Goal: Task Accomplishment & Management: Complete application form

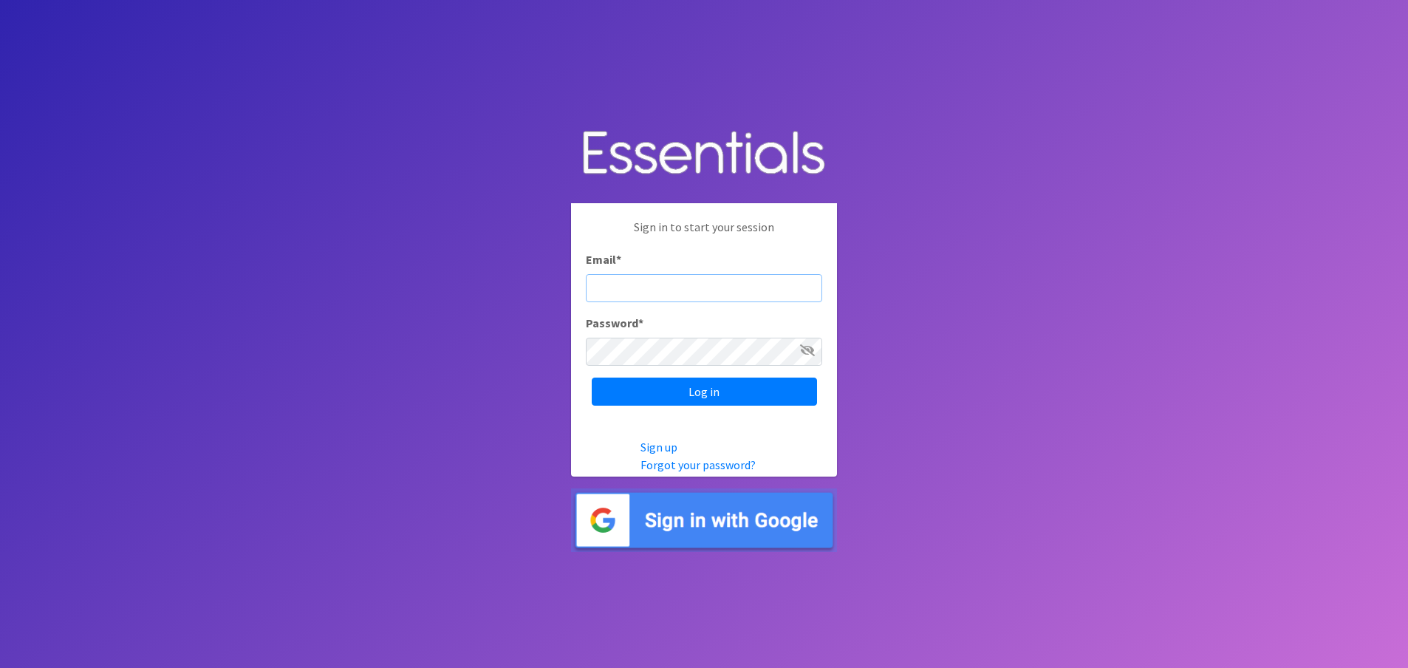
paste input "[EMAIL_ADDRESS][DOMAIN_NAME]"
type input "[EMAIL_ADDRESS][DOMAIN_NAME]"
click at [729, 398] on input "Log in" at bounding box center [704, 392] width 225 height 28
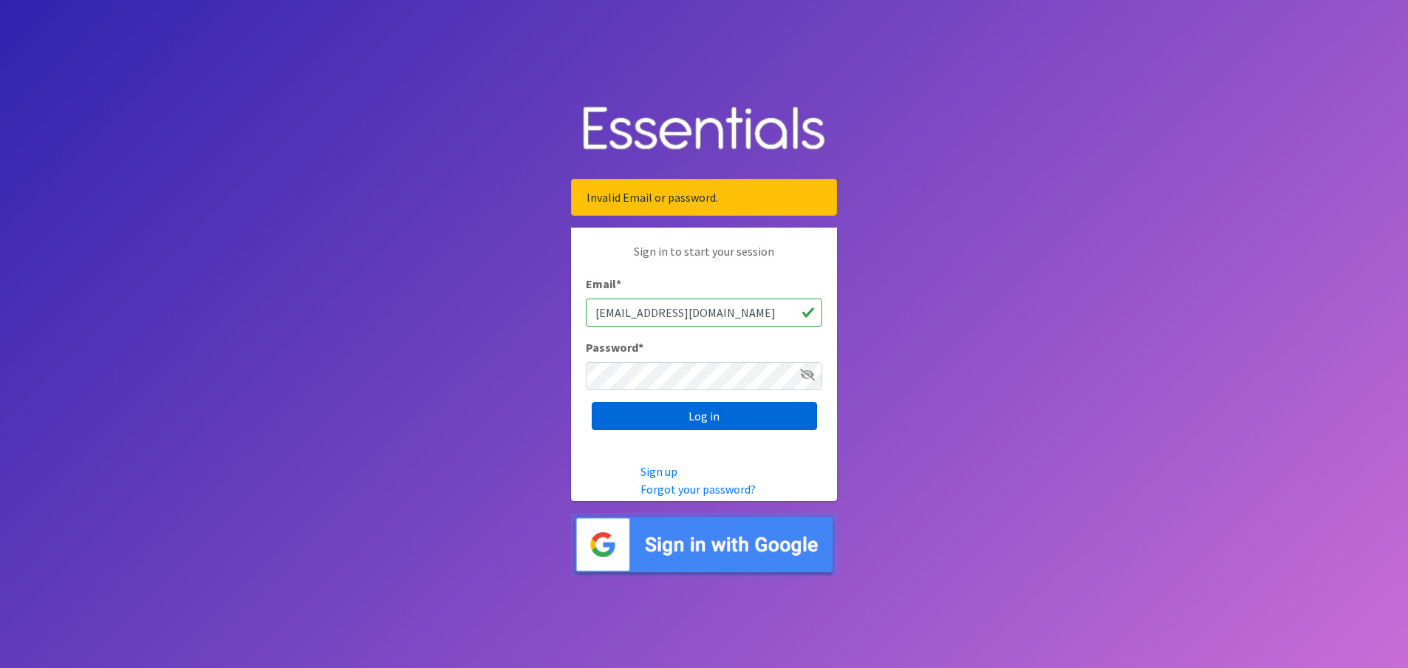
click at [641, 415] on input "Log in" at bounding box center [704, 416] width 225 height 28
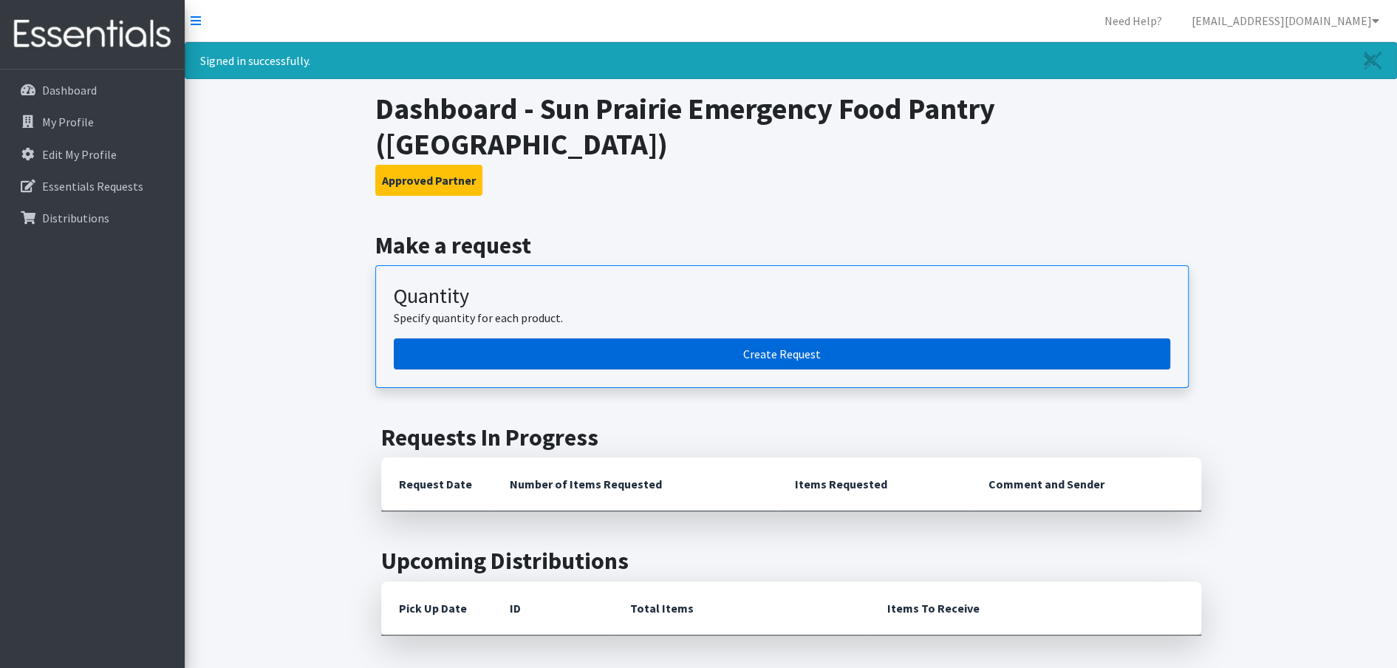
click at [703, 347] on link "Create Request" at bounding box center [782, 353] width 777 height 31
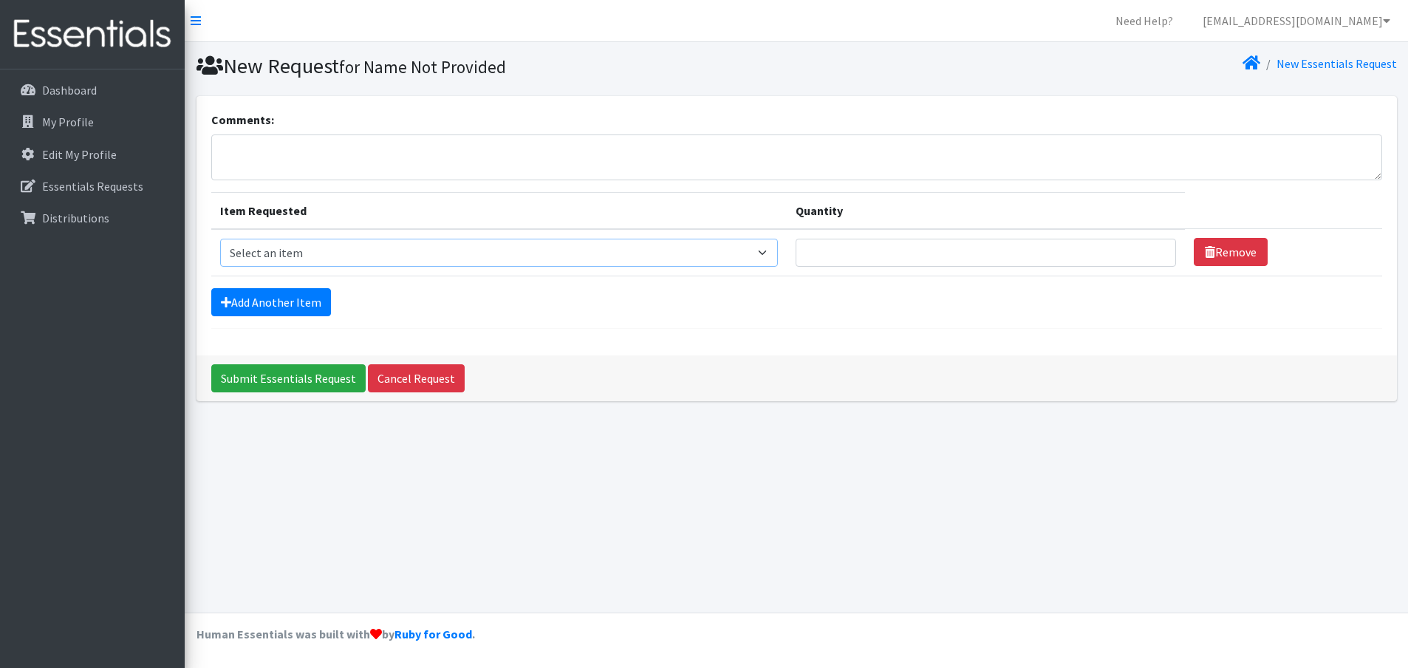
click at [282, 254] on select "Select an item Box - 2T-3T Pull-ups [200 Pull-ups/8 Packs] Box - 3T-4T Pull-ups…" at bounding box center [499, 253] width 559 height 28
click at [989, 562] on div "New Request for Name Not Provided New Essentials Request Comments: Item Request…" at bounding box center [797, 327] width 1224 height 570
click at [542, 251] on select "Select an item Box - 2T-3T Pull-ups [200 Pull-ups/8 Packs] Box - 3T-4T Pull-ups…" at bounding box center [499, 253] width 559 height 28
select select "14401"
click at [220, 239] on select "Select an item Box - 2T-3T Pull-ups [200 Pull-ups/8 Packs] Box - 3T-4T Pull-ups…" at bounding box center [499, 253] width 559 height 28
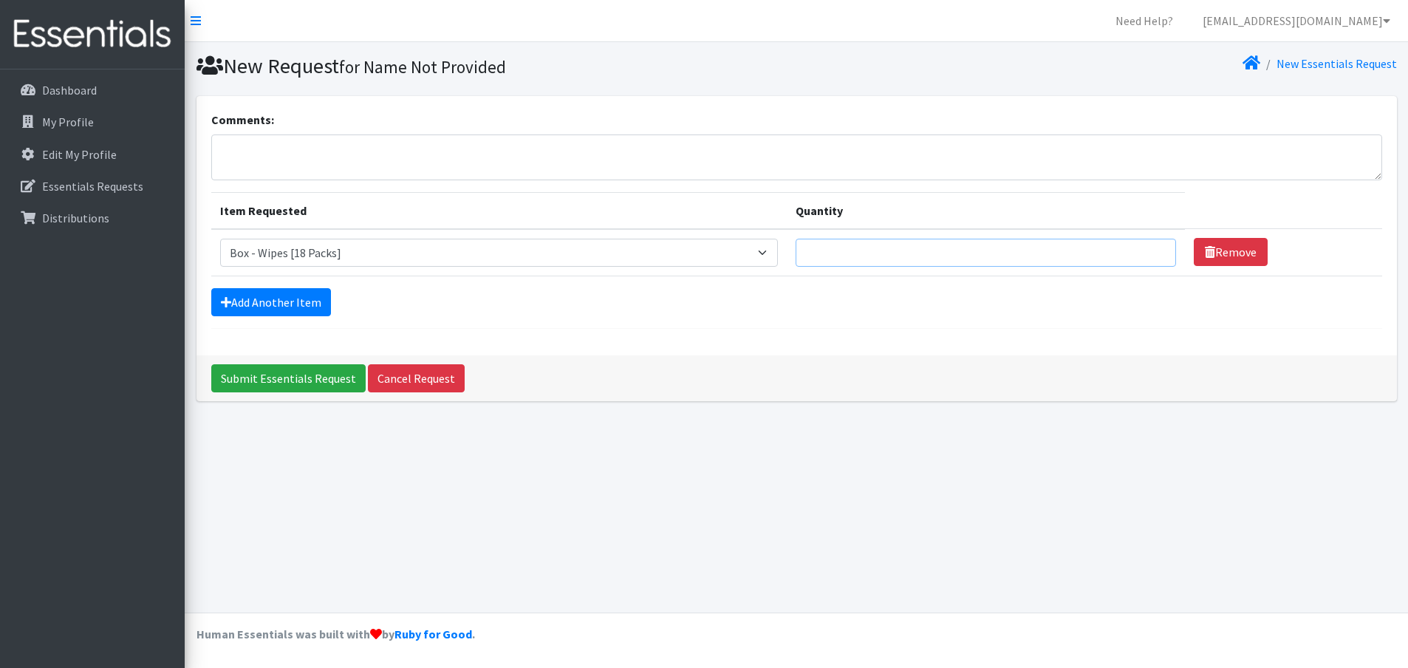
click at [829, 249] on input "Quantity" at bounding box center [986, 253] width 381 height 28
type input "10"
click at [255, 302] on link "Add Another Item" at bounding box center [271, 302] width 120 height 28
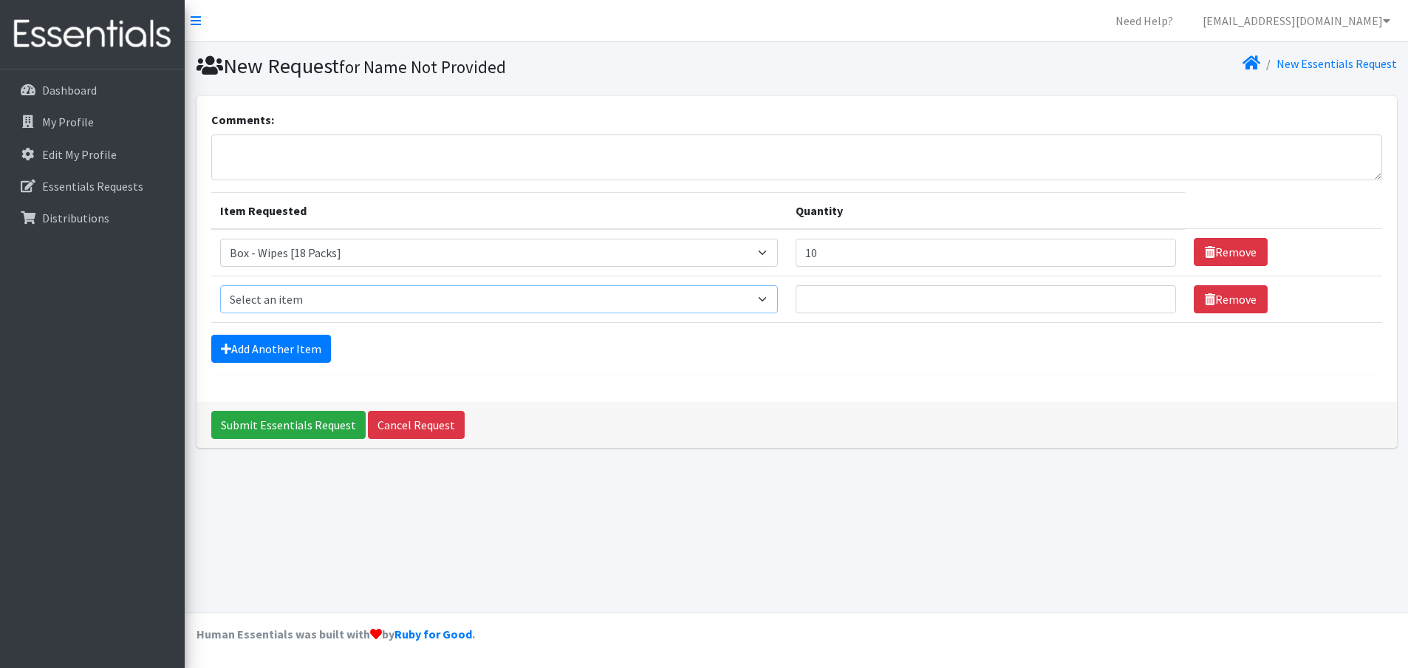
click at [320, 300] on select "Select an item Box - 2T-3T Pull-ups [200 Pull-ups/8 Packs] Box - 3T-4T Pull-ups…" at bounding box center [499, 299] width 559 height 28
select select "14394"
click at [220, 285] on select "Select an item Box - 2T-3T Pull-ups [200 Pull-ups/8 Packs] Box - 3T-4T Pull-ups…" at bounding box center [499, 299] width 559 height 28
click at [839, 294] on input "Quantity" at bounding box center [986, 299] width 381 height 28
type input "13"
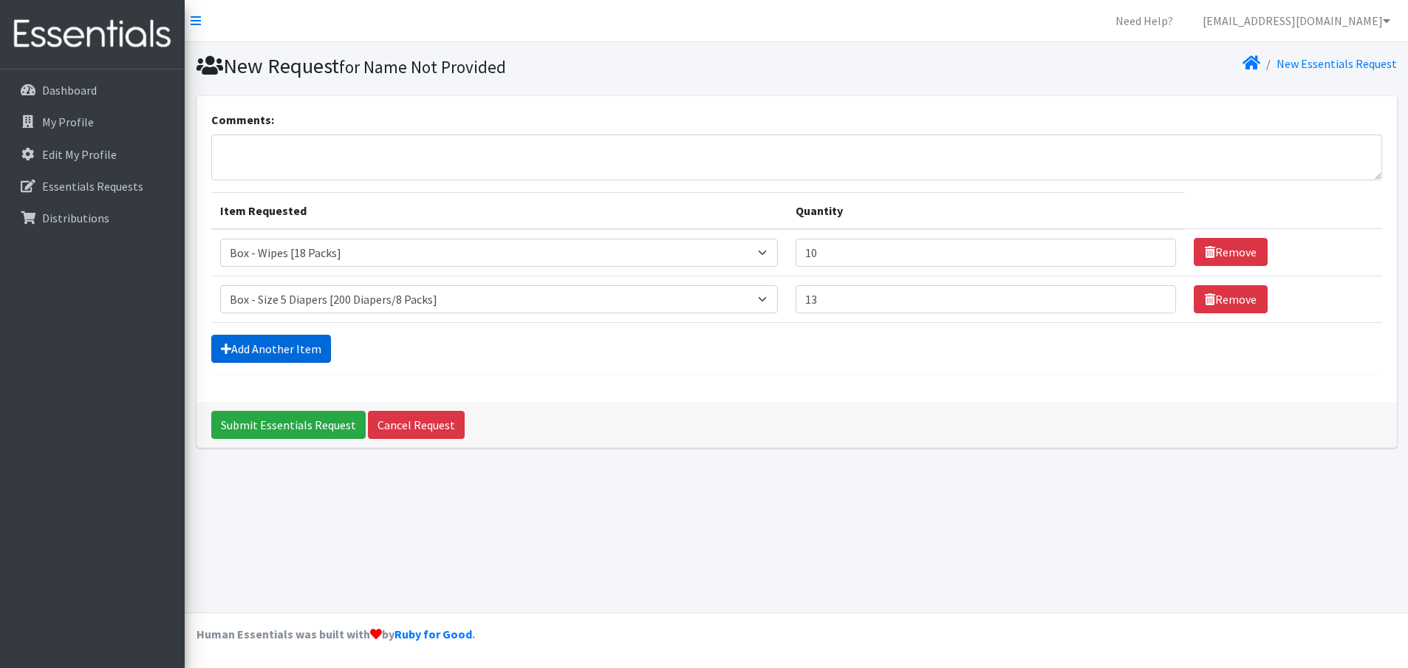
click at [266, 349] on link "Add Another Item" at bounding box center [271, 349] width 120 height 28
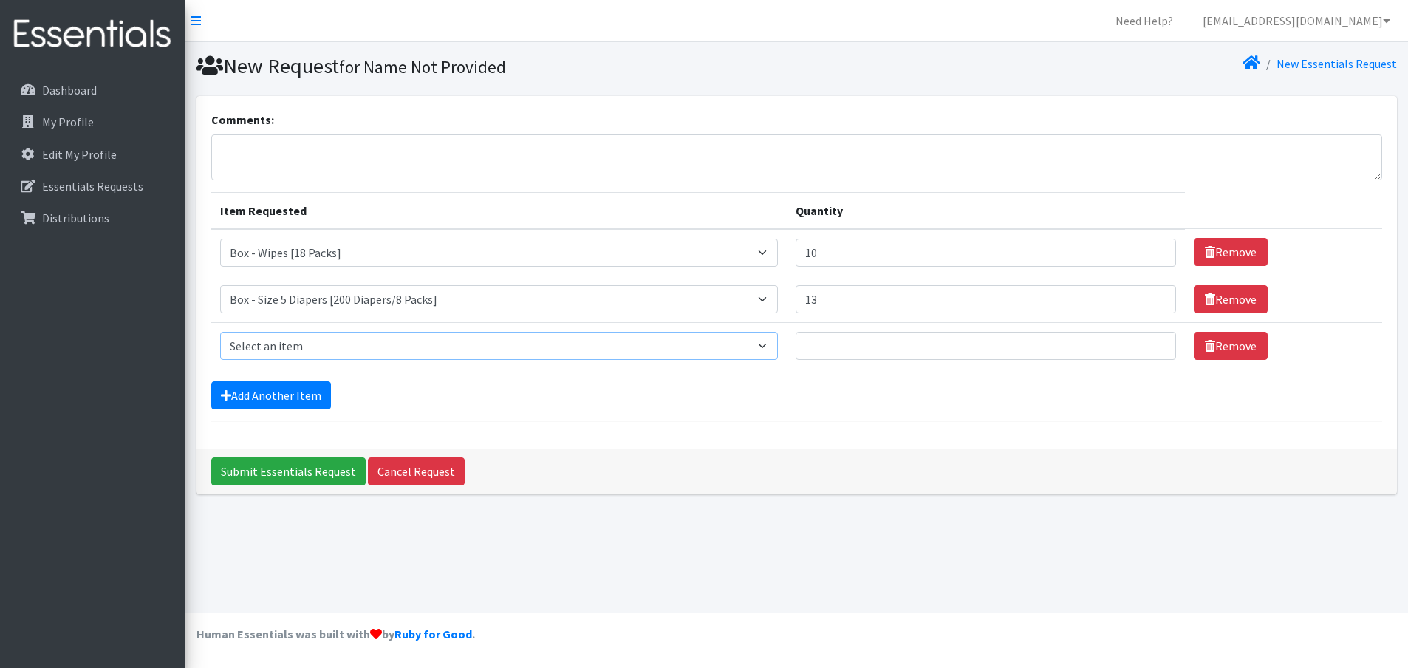
click at [264, 339] on select "Select an item Box - 2T-3T Pull-ups [200 Pull-ups/8 Packs] Box - 3T-4T Pull-ups…" at bounding box center [499, 346] width 559 height 28
select select "14396"
click at [220, 332] on select "Select an item Box - 2T-3T Pull-ups [200 Pull-ups/8 Packs] Box - 3T-4T Pull-ups…" at bounding box center [499, 346] width 559 height 28
click at [870, 336] on input "Quantity" at bounding box center [986, 346] width 381 height 28
type input "13"
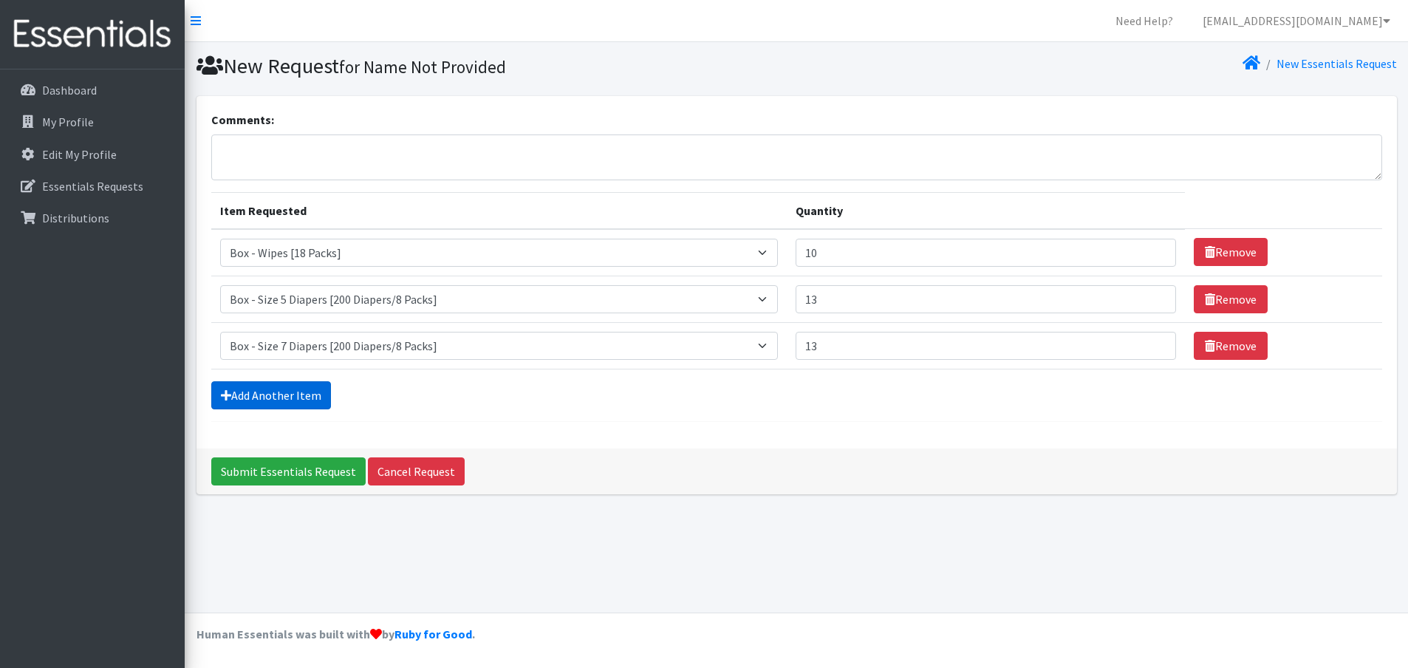
click at [294, 389] on link "Add Another Item" at bounding box center [271, 395] width 120 height 28
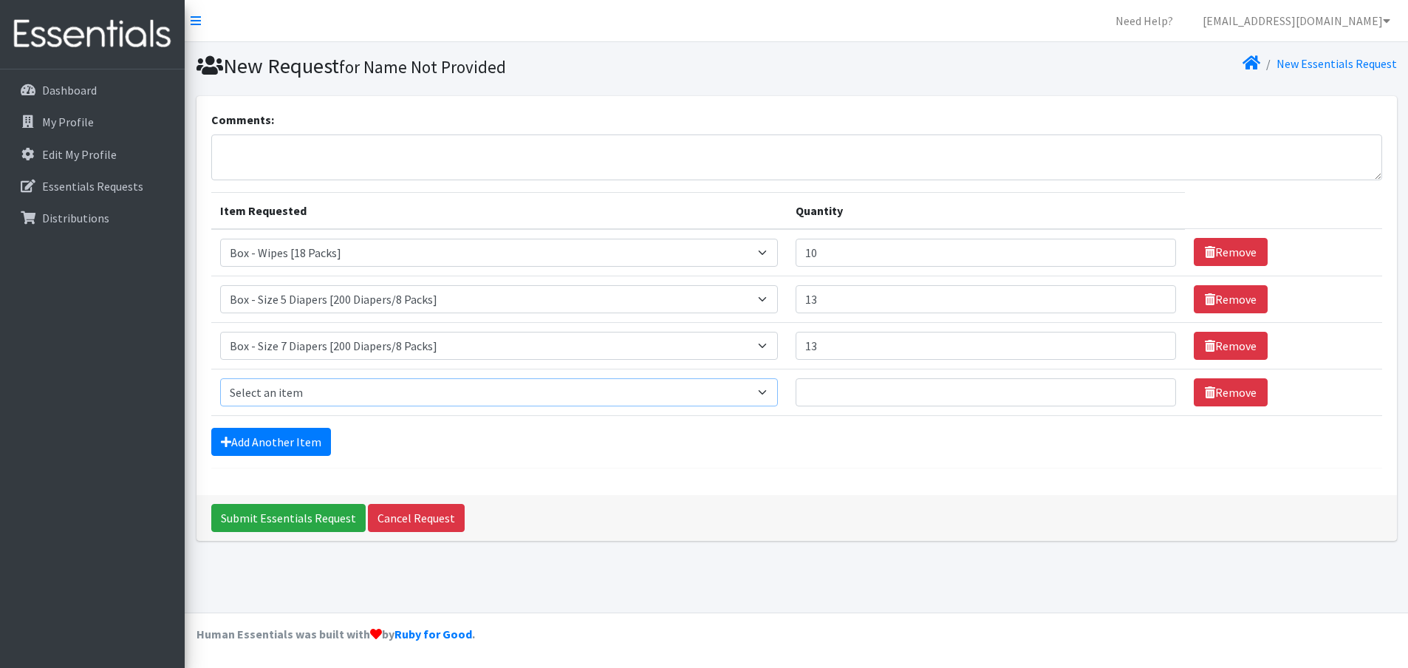
click at [306, 395] on select "Select an item Box - 2T-3T Pull-ups [200 Pull-ups/8 Packs] Box - 3T-4T Pull-ups…" at bounding box center [499, 392] width 559 height 28
select select "14400"
click at [220, 378] on select "Select an item Box - 2T-3T Pull-ups [200 Pull-ups/8 Packs] Box - 3T-4T Pull-ups…" at bounding box center [499, 392] width 559 height 28
click at [846, 391] on input "Quantity" at bounding box center [986, 392] width 381 height 28
type input "13"
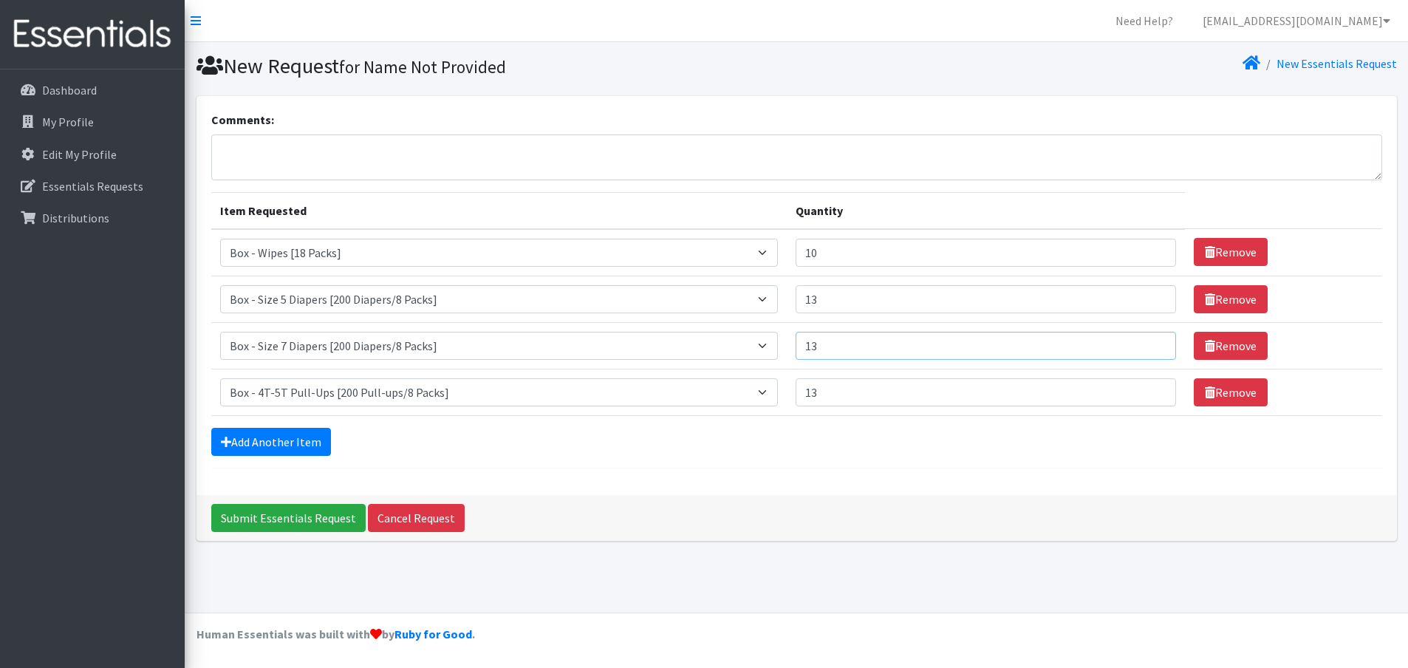
click at [866, 343] on input "13" at bounding box center [986, 346] width 381 height 28
type input "14"
click at [256, 446] on link "Add Another Item" at bounding box center [271, 442] width 120 height 28
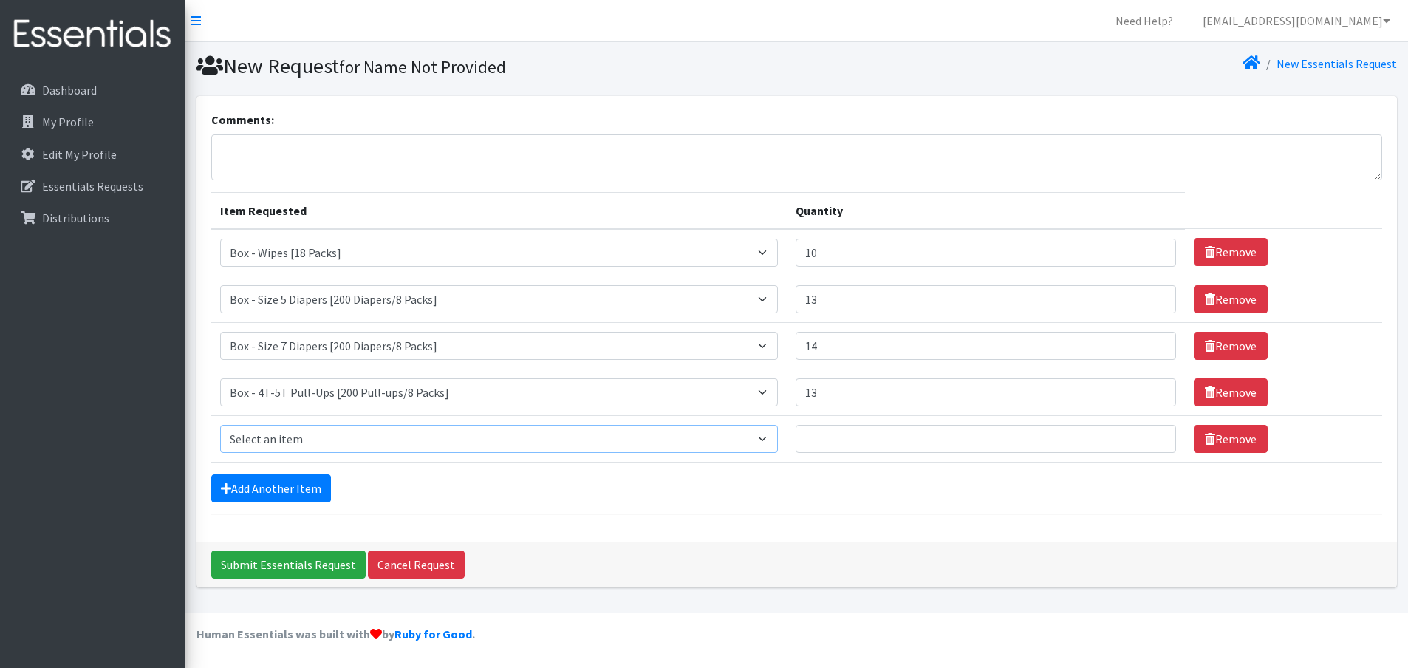
click at [267, 434] on select "Select an item Box - 2T-3T Pull-ups [200 Pull-ups/8 Packs] Box - 3T-4T Pull-ups…" at bounding box center [499, 439] width 559 height 28
click at [992, 516] on div "Comments: Item Requested Quantity Item Requested Select an item Box - 2T-3T Pul…" at bounding box center [797, 319] width 1201 height 446
click at [1229, 434] on link "Remove" at bounding box center [1231, 439] width 74 height 28
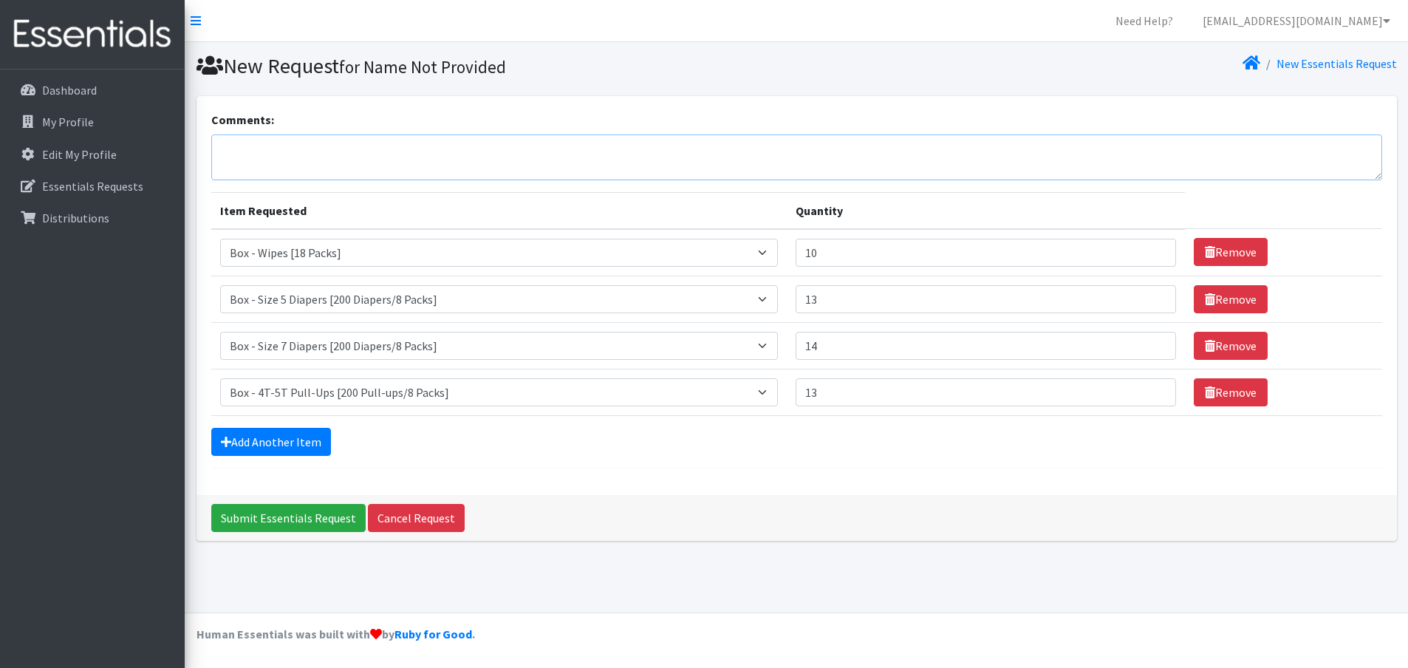
click at [371, 161] on textarea "Comments:" at bounding box center [796, 157] width 1171 height 46
paste textarea "we will take any incontinence products (except size large) and any period produ…"
click at [691, 151] on textarea "we will take any incontinence products (except size large) and any period produ…" at bounding box center [796, 157] width 1171 height 46
click at [224, 147] on textarea "we will take any incontinence products (except size large) and any period produ…" at bounding box center [796, 157] width 1171 height 46
type textarea "We will take any incontinence products (except size large) and any period produ…"
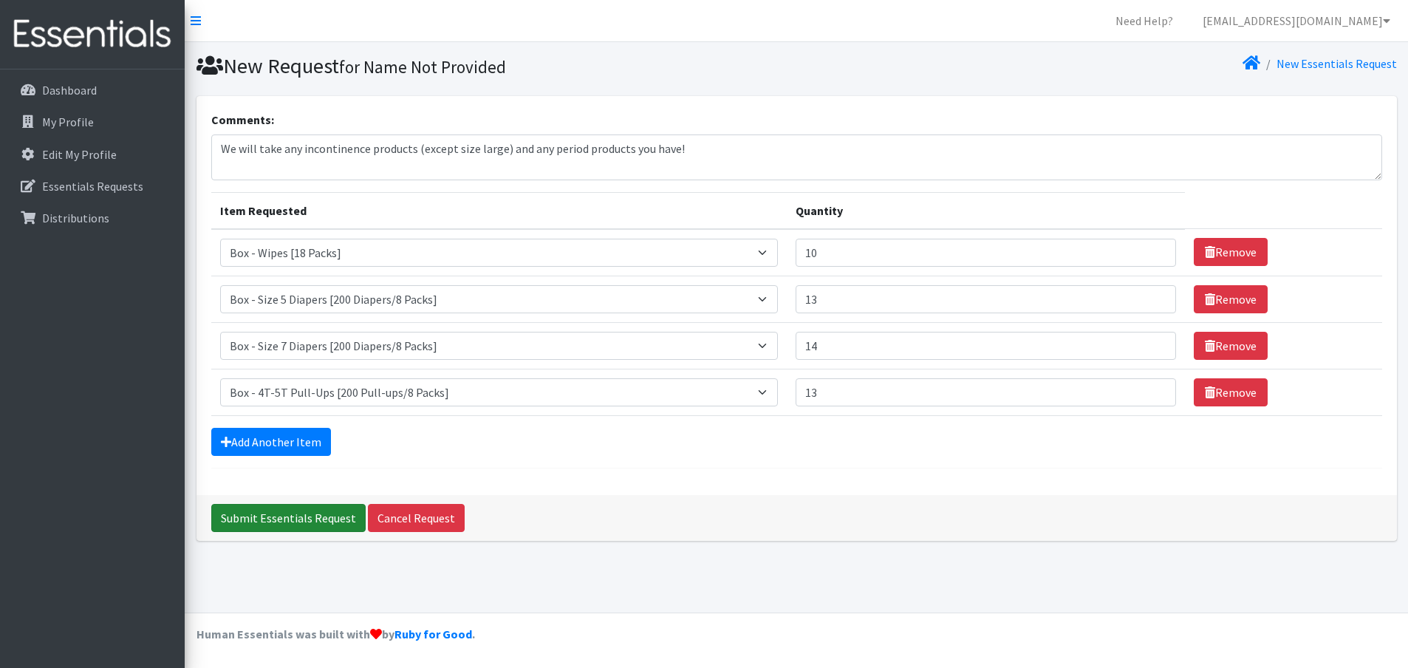
click at [298, 511] on input "Submit Essentials Request" at bounding box center [288, 518] width 154 height 28
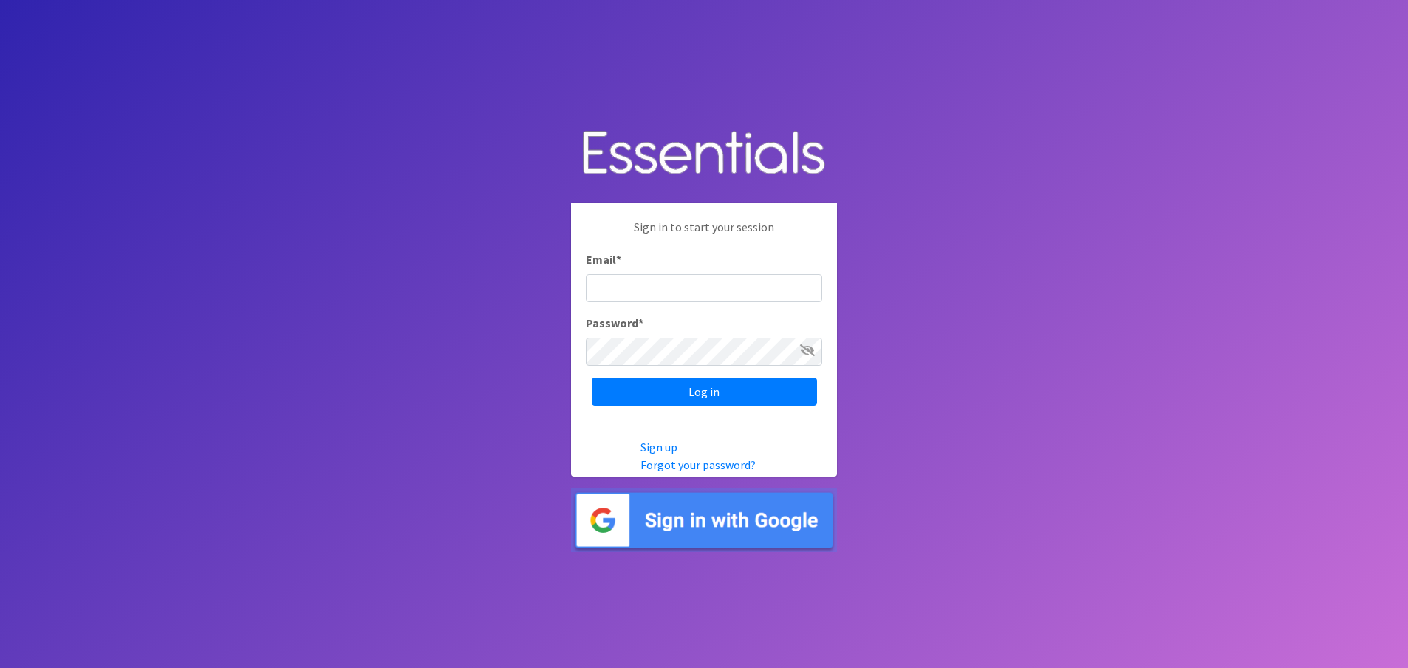
click at [610, 280] on input "Email *" at bounding box center [704, 288] width 236 height 28
type input "[EMAIL_ADDRESS][DOMAIN_NAME]"
click at [686, 389] on input "Log in" at bounding box center [704, 392] width 225 height 28
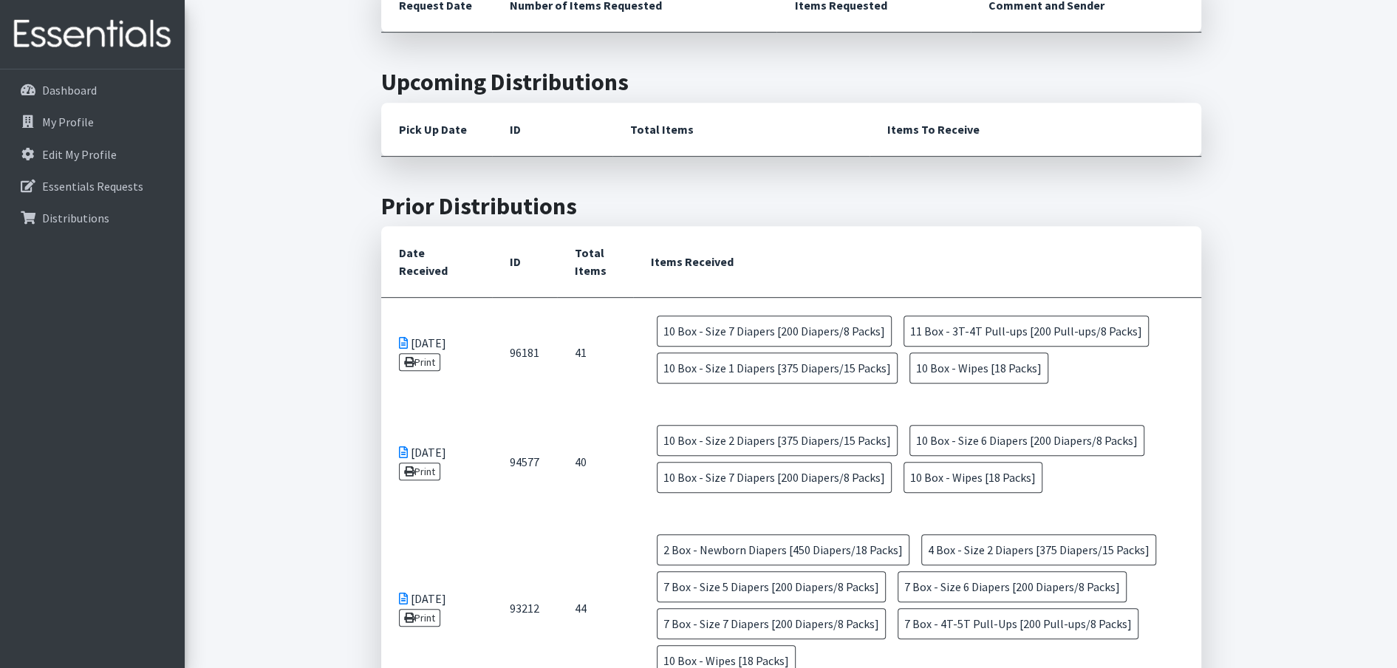
scroll to position [517, 0]
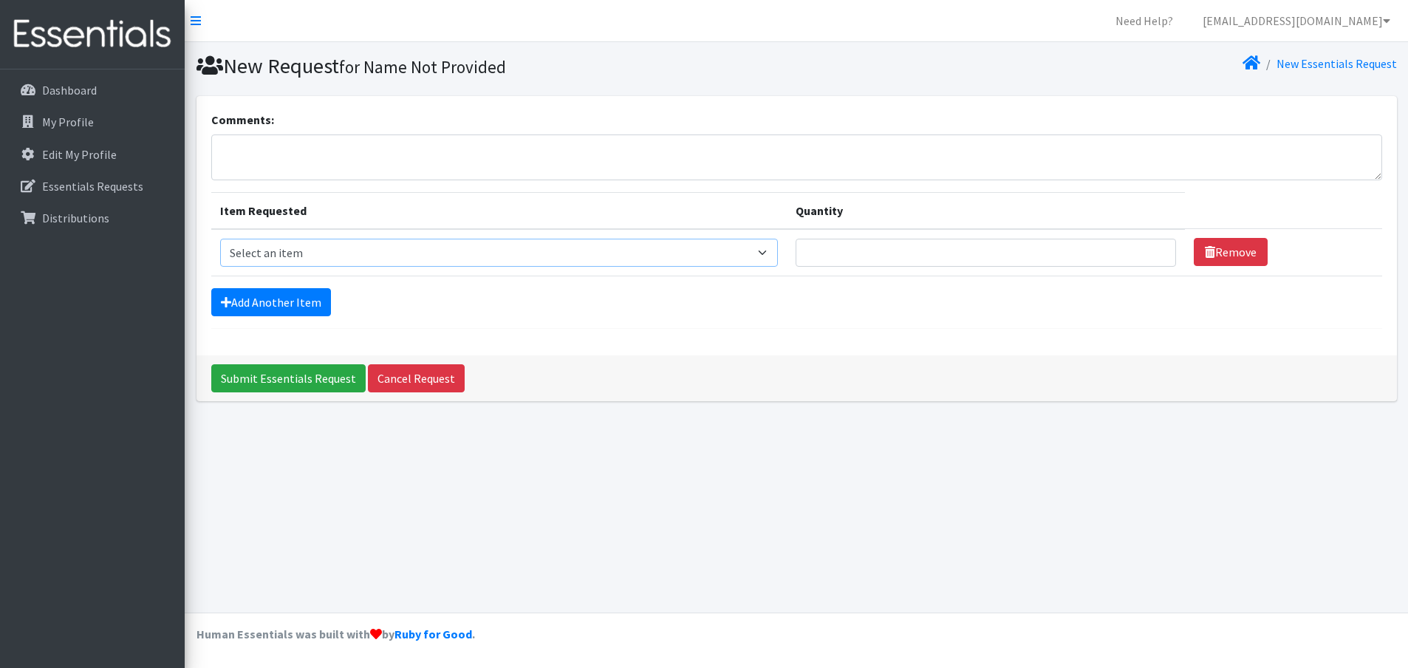
click at [334, 250] on select "Select an item Box - 2T-3T Pull-ups [200 Pull-ups/8 Packs] Box - 3T-4T Pull-ups…" at bounding box center [499, 253] width 559 height 28
click at [220, 239] on select "Select an item Box - 2T-3T Pull-ups [200 Pull-ups/8 Packs] Box - 3T-4T Pull-ups…" at bounding box center [499, 253] width 559 height 28
click at [510, 253] on select "Select an item Box - 2T-3T Pull-ups [200 Pull-ups/8 Packs] Box - 3T-4T Pull-ups…" at bounding box center [499, 253] width 559 height 28
select select "14401"
click at [220, 239] on select "Select an item Box - 2T-3T Pull-ups [200 Pull-ups/8 Packs] Box - 3T-4T Pull-ups…" at bounding box center [499, 253] width 559 height 28
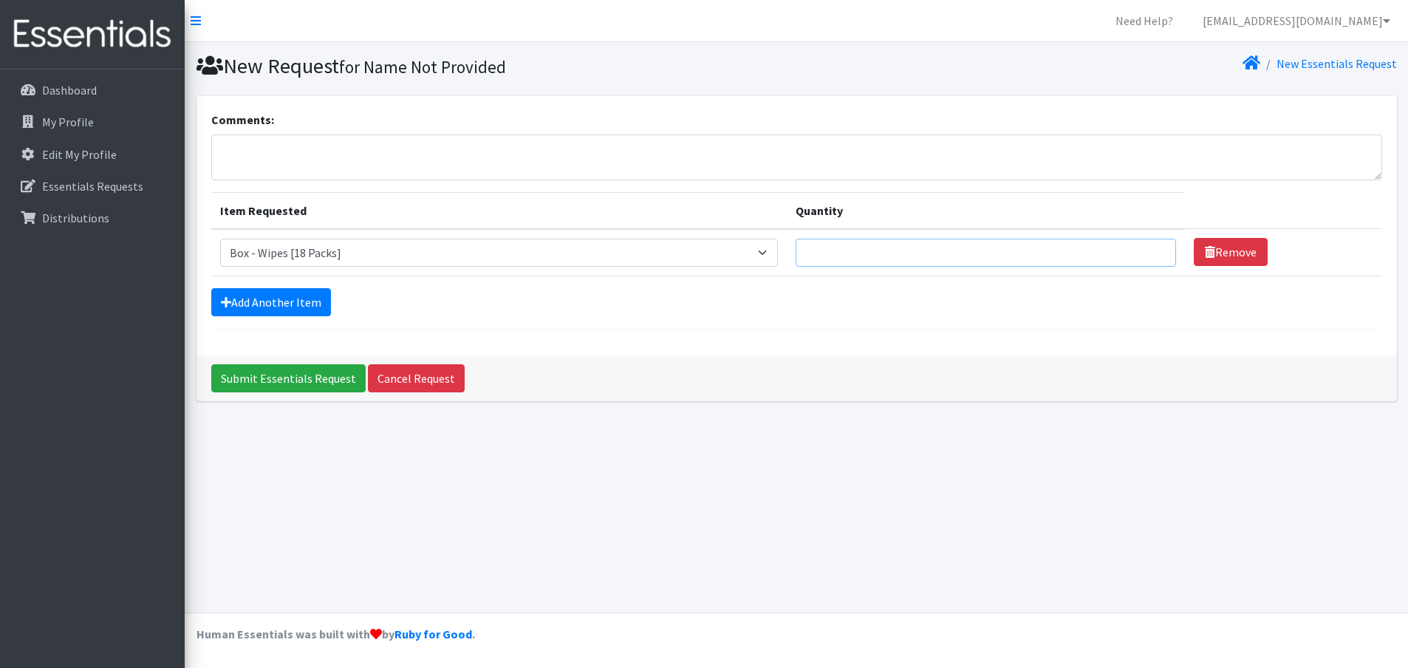
click at [859, 255] on input "Quantity" at bounding box center [986, 253] width 381 height 28
type input "10"
click at [313, 301] on link "Add Another Item" at bounding box center [271, 302] width 120 height 28
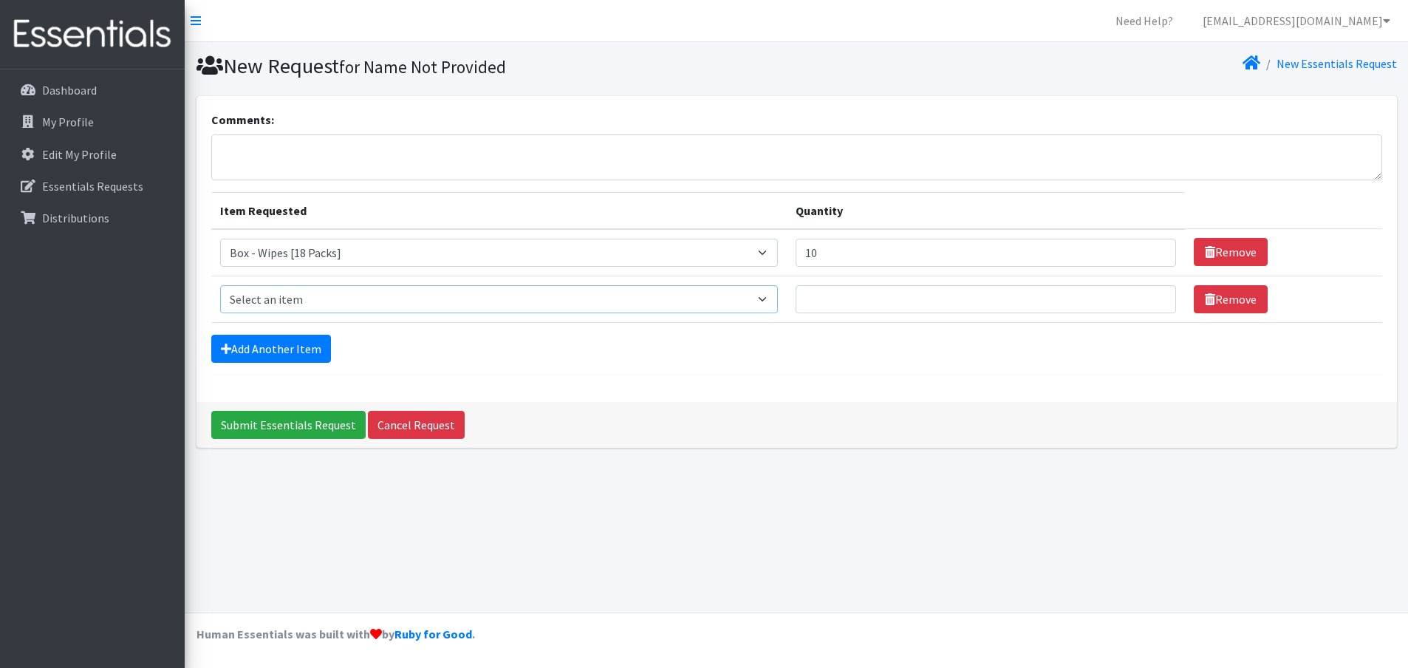
click at [327, 296] on select "Select an item Box - 2T-3T Pull-ups [200 Pull-ups/8 Packs] Box - 3T-4T Pull-ups…" at bounding box center [499, 299] width 559 height 28
select select "14400"
click at [220, 285] on select "Select an item Box - 2T-3T Pull-ups [200 Pull-ups/8 Packs] Box - 3T-4T Pull-ups…" at bounding box center [499, 299] width 559 height 28
click at [825, 297] on input "Quantity" at bounding box center [986, 299] width 381 height 28
type input "13"
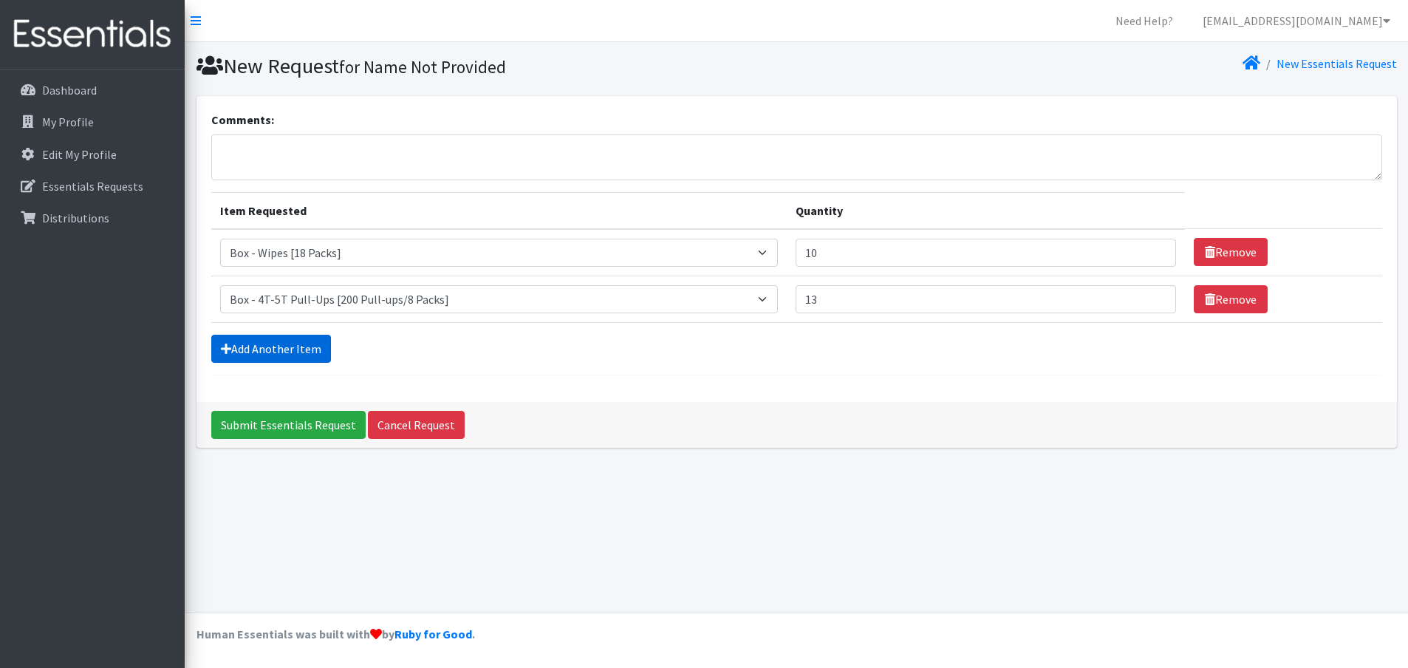
click at [261, 345] on link "Add Another Item" at bounding box center [271, 349] width 120 height 28
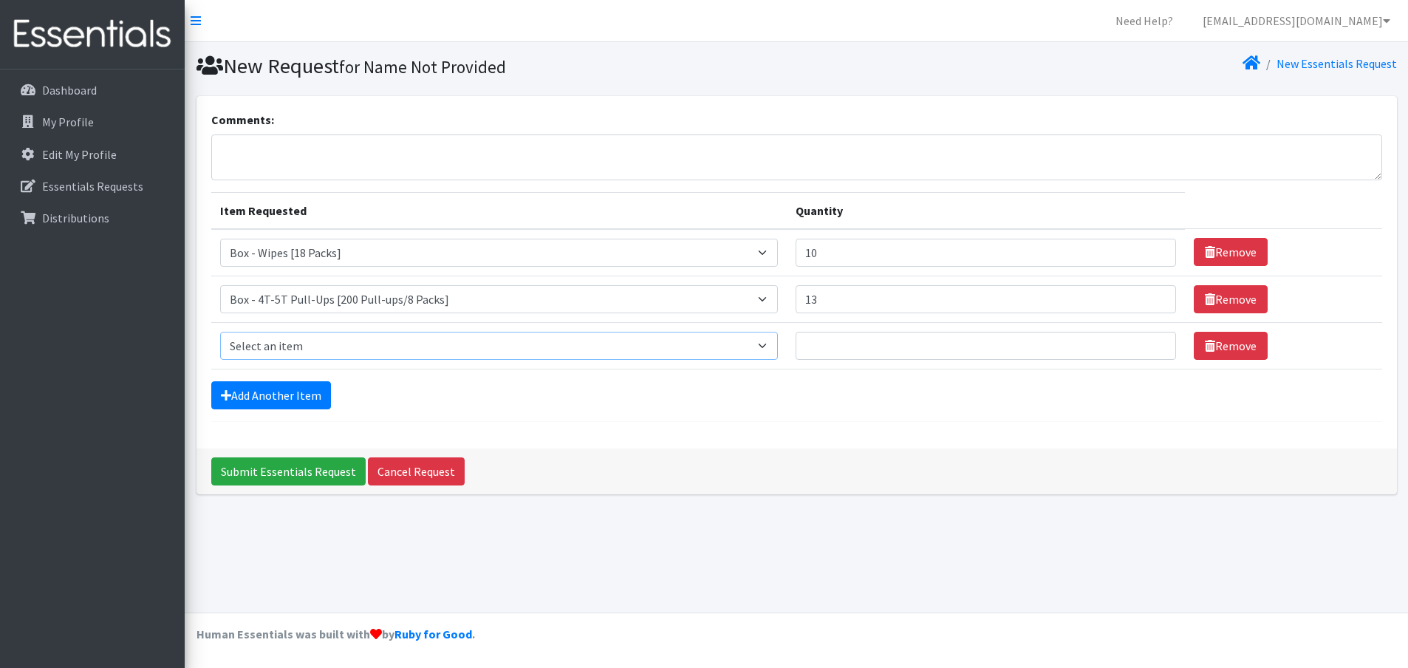
click at [269, 341] on select "Select an item Box - 2T-3T Pull-ups [200 Pull-ups/8 Packs] Box - 3T-4T Pull-ups…" at bounding box center [499, 346] width 559 height 28
select select "14396"
click at [220, 332] on select "Select an item Box - 2T-3T Pull-ups [200 Pull-ups/8 Packs] Box - 3T-4T Pull-ups…" at bounding box center [499, 346] width 559 height 28
click at [827, 351] on input "Quantity" at bounding box center [986, 346] width 381 height 28
type input "14"
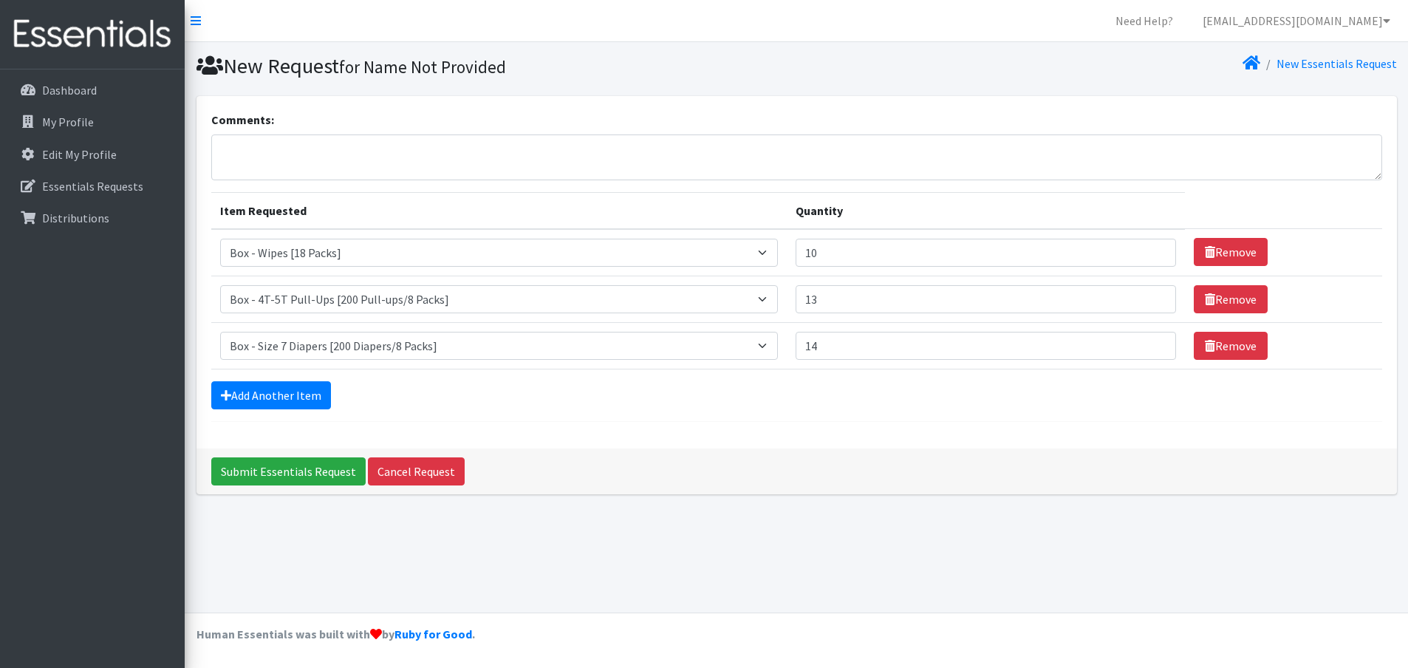
click at [299, 408] on form "Comments: Item Requested Quantity Item Requested Select an item Box - 2T-3T Pul…" at bounding box center [796, 266] width 1171 height 311
click at [306, 392] on link "Add Another Item" at bounding box center [271, 395] width 120 height 28
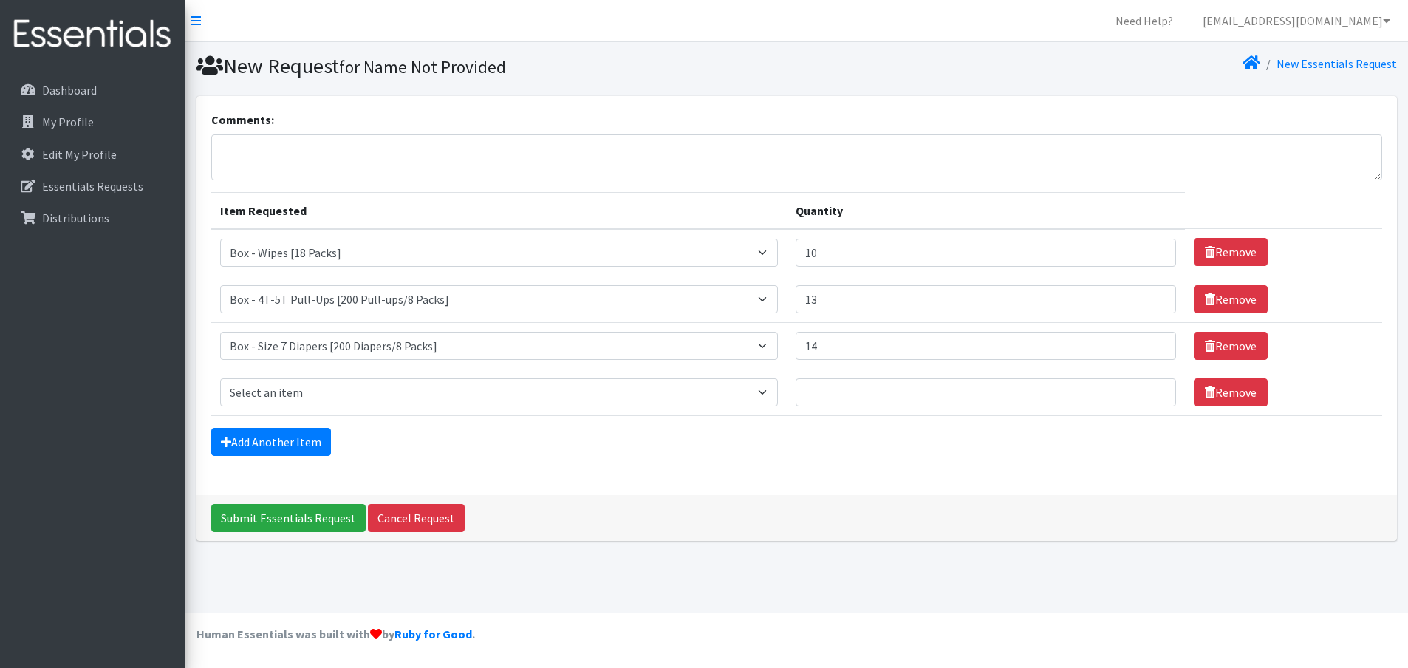
click at [297, 373] on td "Item Requested Select an item Box - 2T-3T Pull-ups [200 Pull-ups/8 Packs] Box -…" at bounding box center [499, 392] width 576 height 47
click at [295, 387] on select "Select an item Box - 2T-3T Pull-ups [200 Pull-ups/8 Packs] Box - 3T-4T Pull-ups…" at bounding box center [499, 392] width 559 height 28
select select "14394"
click at [220, 378] on select "Select an item Box - 2T-3T Pull-ups [200 Pull-ups/8 Packs] Box - 3T-4T Pull-ups…" at bounding box center [499, 392] width 559 height 28
click at [822, 385] on input "Quantity" at bounding box center [986, 392] width 381 height 28
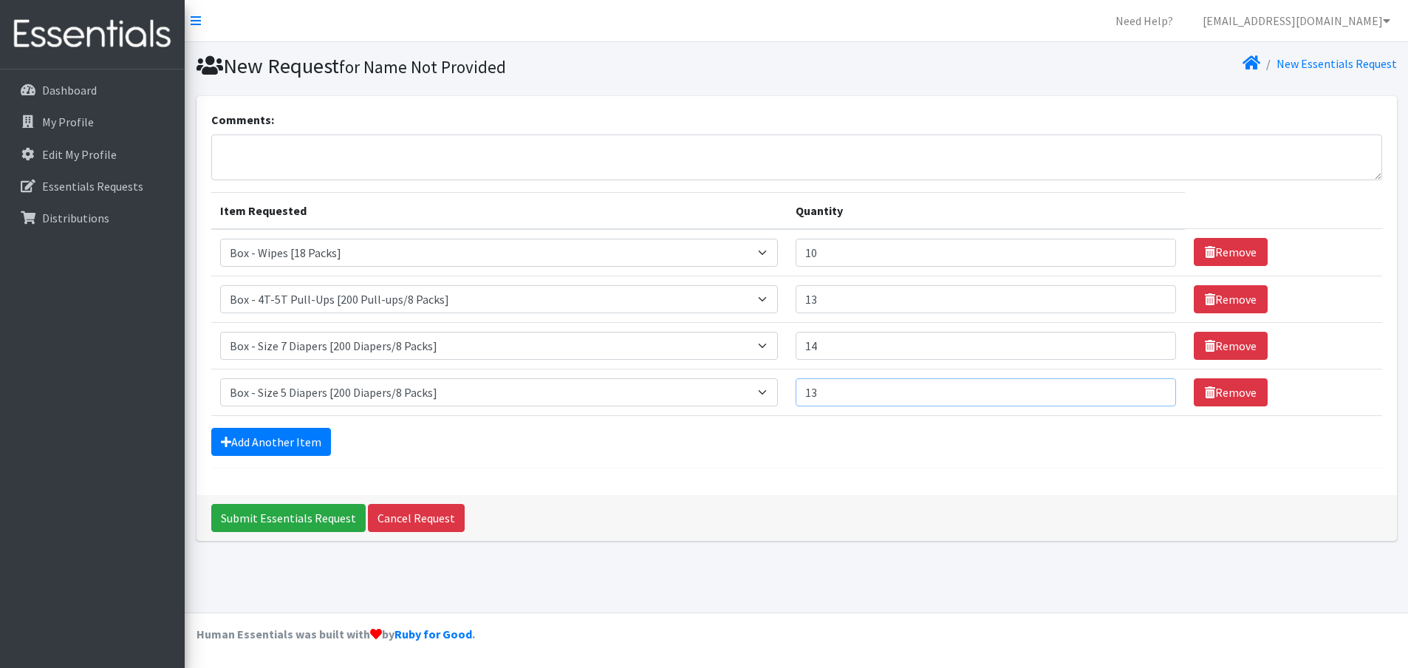
type input "13"
click at [620, 474] on div "Comments: Item Requested Quantity Item Requested Select an item Box - 2T-3T Pul…" at bounding box center [797, 295] width 1201 height 399
click at [279, 154] on textarea "Comments:" at bounding box center [796, 157] width 1171 height 46
paste textarea "we will take any incontinence products (except size large) and any period produ…"
click at [227, 146] on textarea "we will take any incontinence products (except size large) and any period produ…" at bounding box center [796, 157] width 1171 height 46
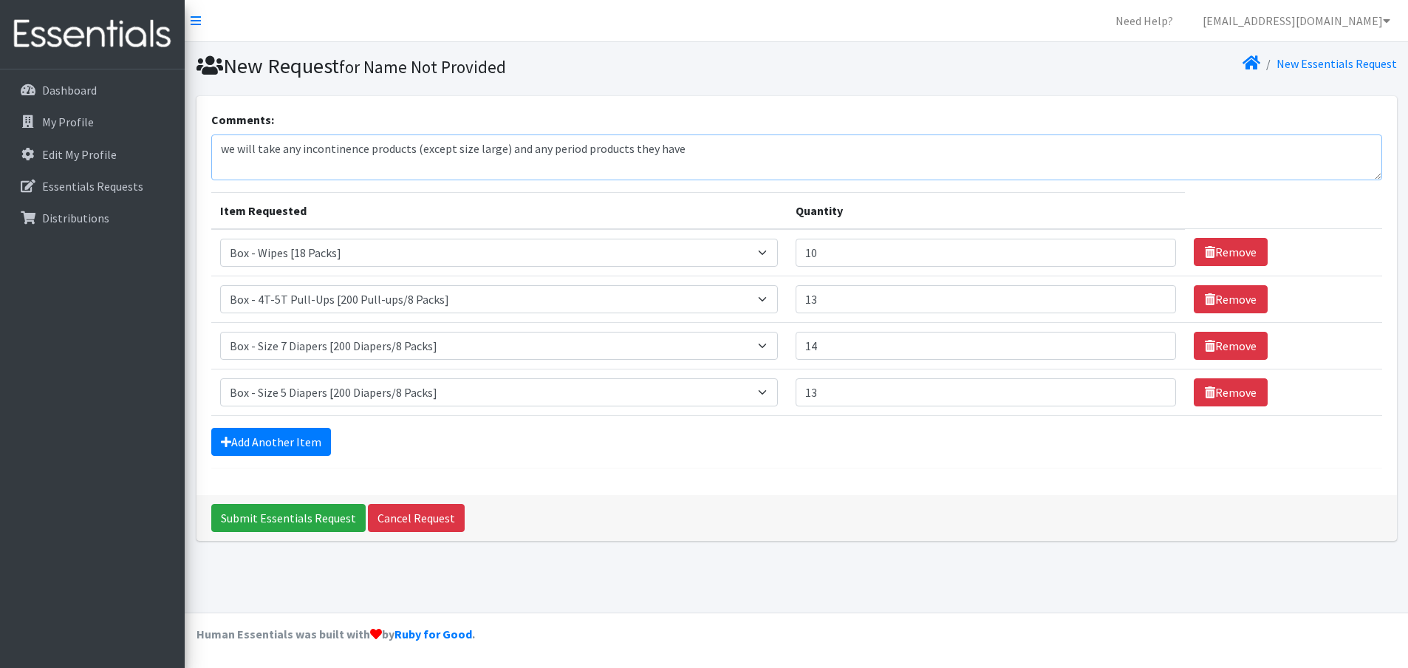
click at [649, 145] on textarea "we will take any incontinence products (except size large) and any period produ…" at bounding box center [796, 157] width 1171 height 46
type textarea "we will take any incontinence products (except size large) and any period produ…"
click at [279, 512] on input "Submit Essentials Request" at bounding box center [288, 518] width 154 height 28
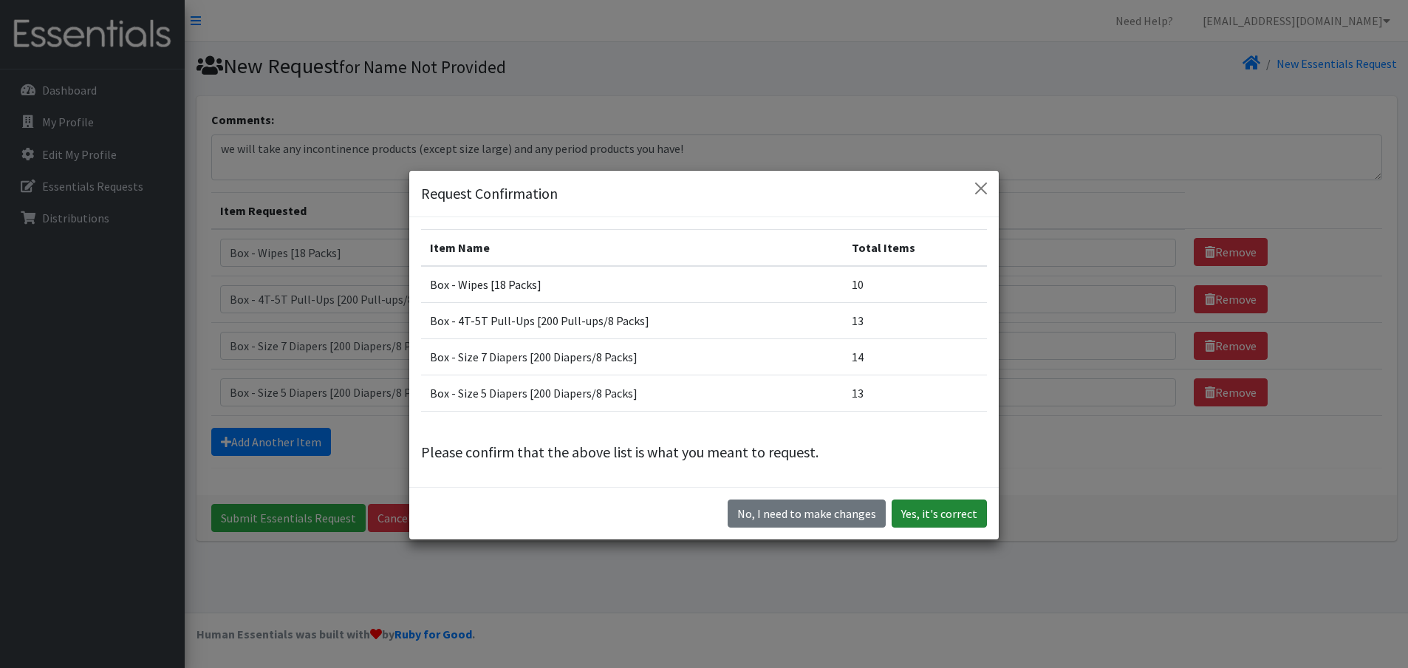
click at [947, 508] on button "Yes, it's correct" at bounding box center [939, 513] width 95 height 28
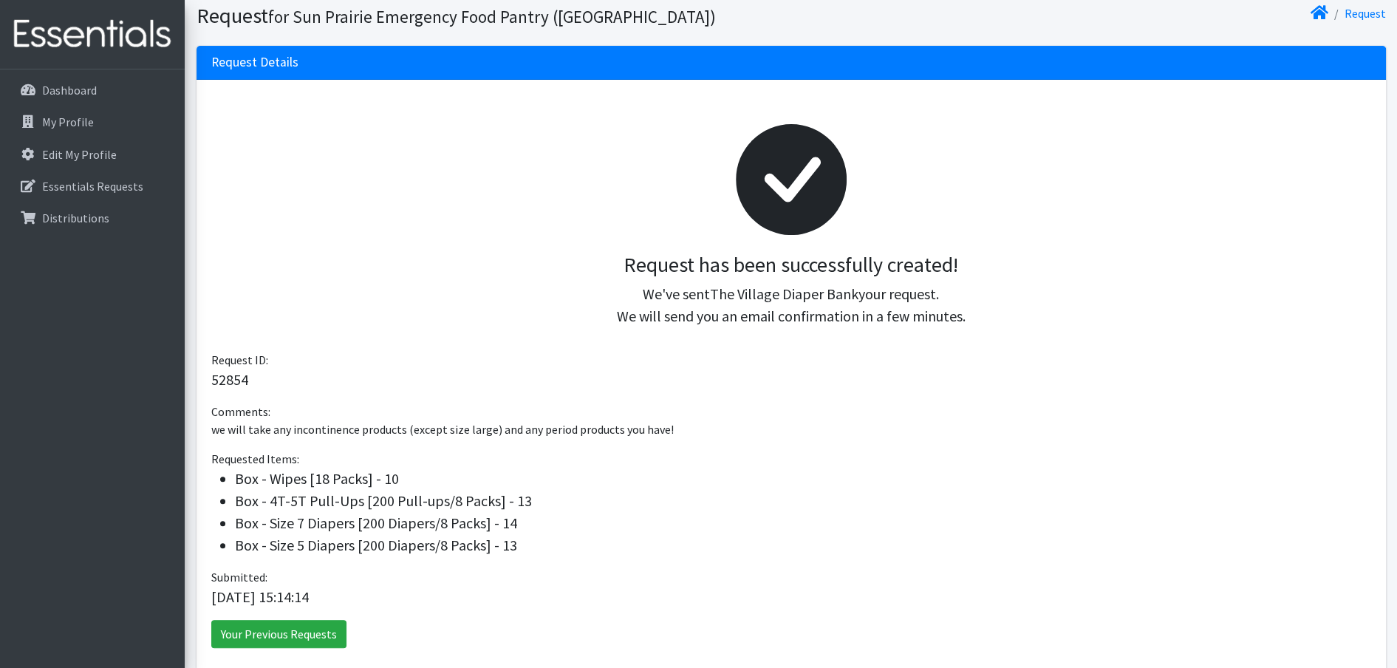
scroll to position [171, 0]
